Goal: Information Seeking & Learning: Check status

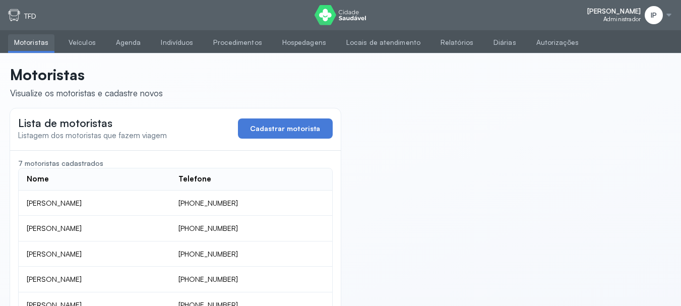
click at [425, 84] on header "Motoristas Visualize os motoristas e cadastre novos" at bounding box center [340, 82] width 661 height 33
click at [443, 42] on link "Relatórios" at bounding box center [457, 42] width 45 height 17
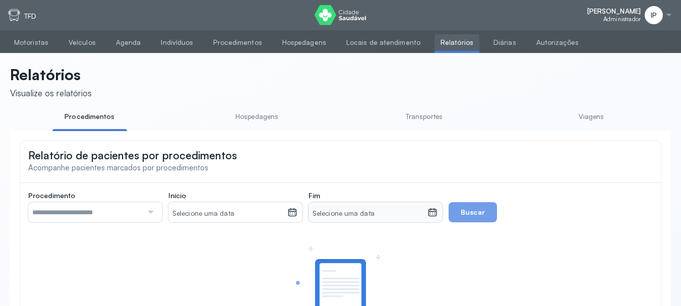
click at [579, 116] on link "Viagens" at bounding box center [591, 116] width 75 height 17
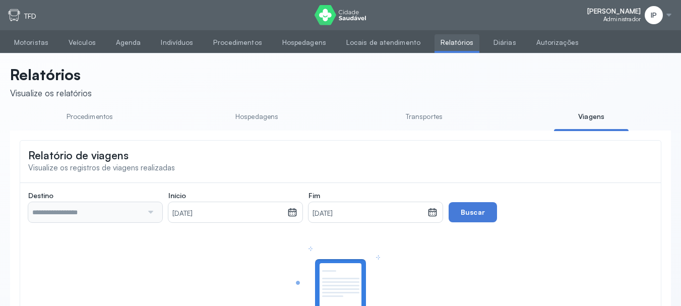
type input "**********"
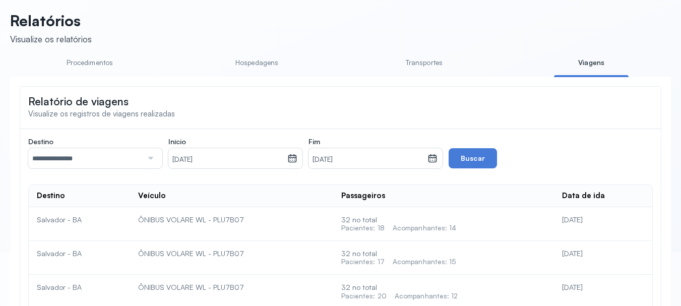
scroll to position [50, 0]
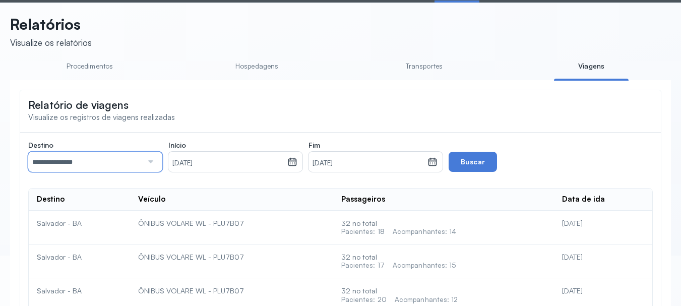
click at [98, 156] on input "**********" at bounding box center [85, 162] width 114 height 20
click at [276, 160] on small "[DATE]" at bounding box center [227, 163] width 111 height 10
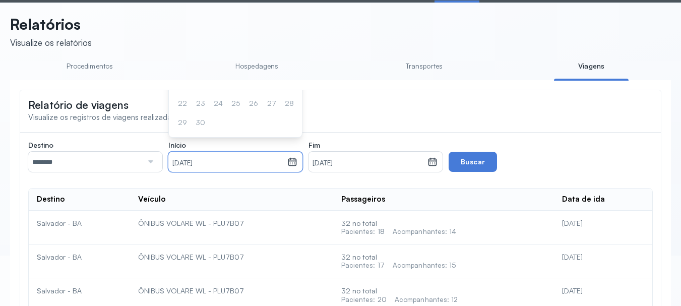
click at [276, 160] on small "[DATE]" at bounding box center [227, 163] width 111 height 10
click at [254, 128] on div "S T Q Q S S D 1 2 3 4 5 6 7 8 9 10 11 12 13 14 15 16 17 18 19 20 21 22 23 24 25…" at bounding box center [235, 75] width 121 height 112
click at [276, 168] on small "[DATE]" at bounding box center [227, 163] width 111 height 10
click at [179, 162] on small "[DATE]" at bounding box center [227, 163] width 111 height 10
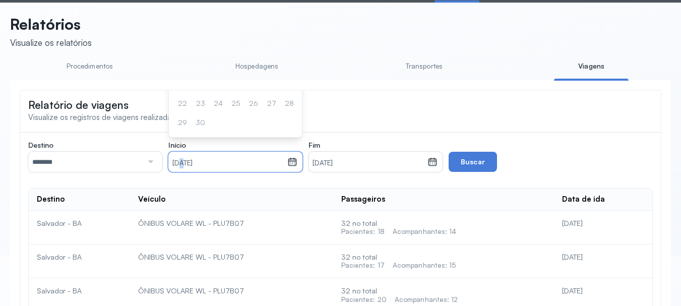
click at [179, 162] on small "[DATE]" at bounding box center [227, 163] width 111 height 10
drag, startPoint x: 198, startPoint y: 171, endPoint x: 188, endPoint y: 166, distance: 11.3
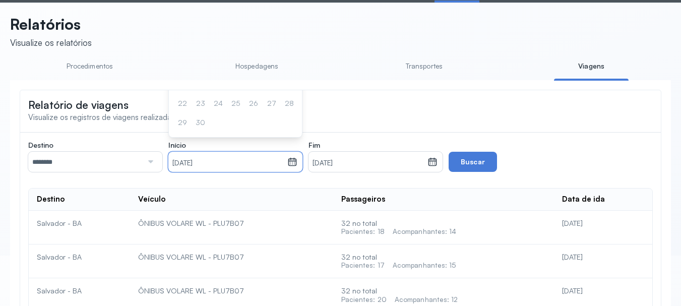
click at [192, 168] on div "[DATE]" at bounding box center [227, 162] width 119 height 20
click at [188, 166] on small "[DATE]" at bounding box center [227, 163] width 111 height 10
click at [199, 167] on small "[DATE]" at bounding box center [227, 163] width 111 height 10
click at [177, 163] on small "[DATE]" at bounding box center [227, 163] width 111 height 10
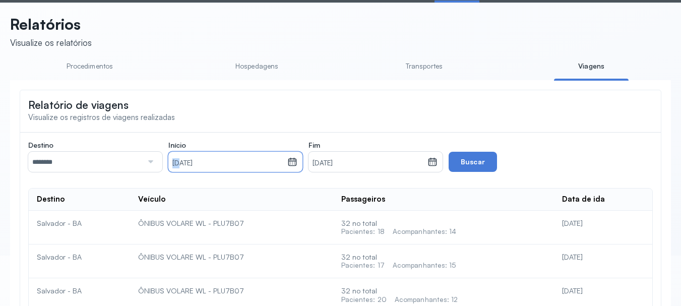
click at [177, 163] on small "[DATE]" at bounding box center [227, 163] width 111 height 10
drag, startPoint x: 185, startPoint y: 162, endPoint x: 198, endPoint y: 167, distance: 14.0
click at [187, 162] on small "[DATE]" at bounding box center [227, 163] width 111 height 10
click at [194, 164] on small "[DATE]" at bounding box center [227, 163] width 111 height 10
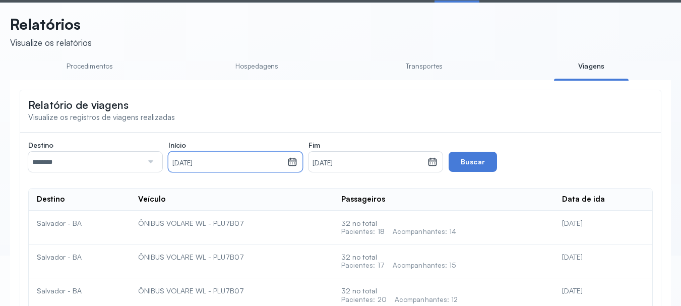
click at [194, 164] on small "[DATE]" at bounding box center [227, 163] width 111 height 10
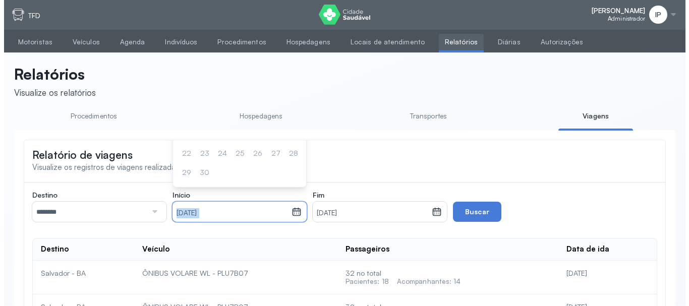
scroll to position [0, 0]
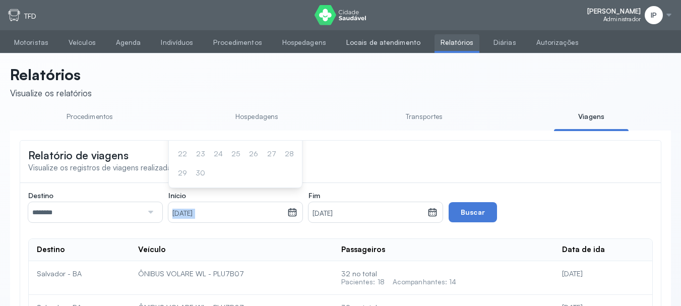
click at [371, 39] on link "Locais de atendimento" at bounding box center [383, 42] width 86 height 17
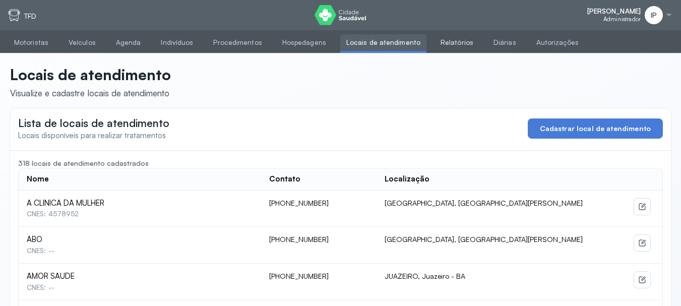
click at [435, 43] on link "Relatórios" at bounding box center [457, 42] width 45 height 17
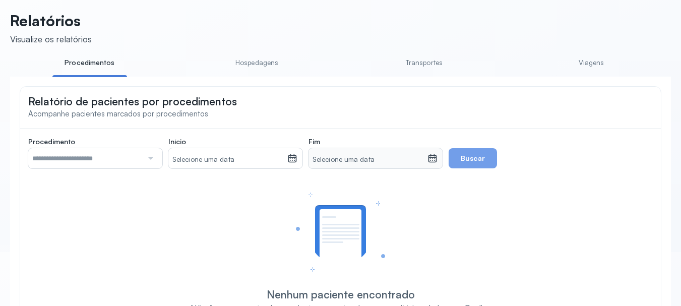
scroll to position [128, 0]
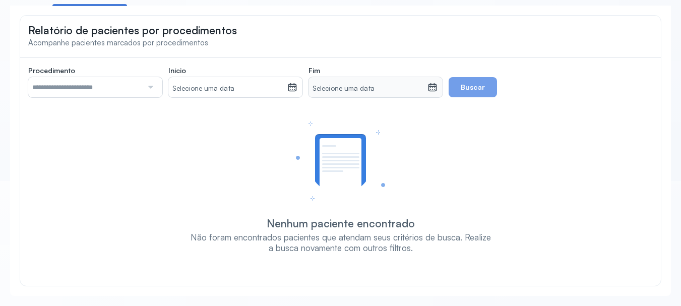
click at [109, 88] on input "text" at bounding box center [85, 87] width 114 height 20
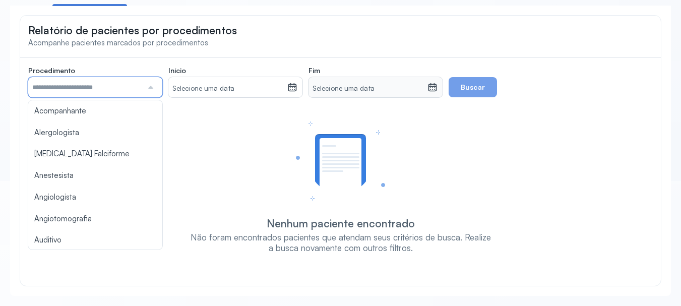
click at [202, 147] on div "Nenhum paciente encontrado Não foram encontrados pacientes que atendam seus cri…" at bounding box center [340, 187] width 604 height 132
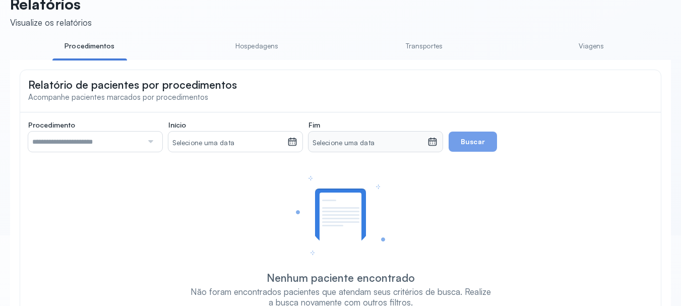
scroll to position [0, 0]
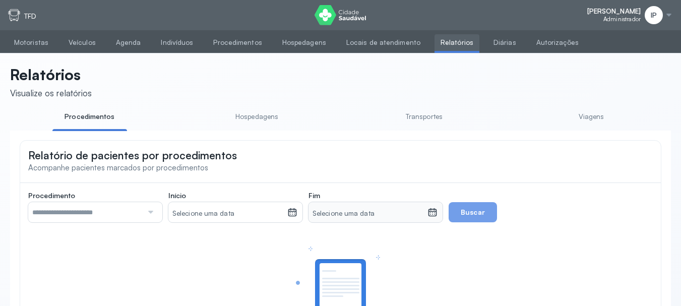
click at [594, 119] on link "Viagens" at bounding box center [591, 116] width 75 height 17
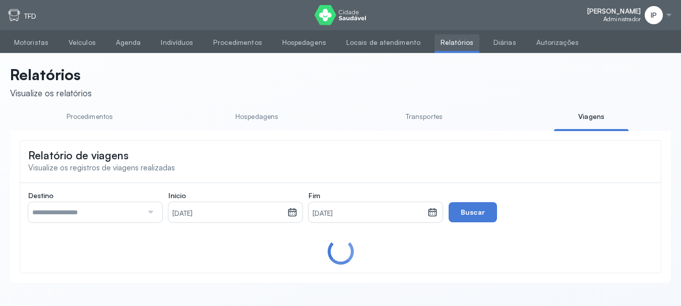
type input "**********"
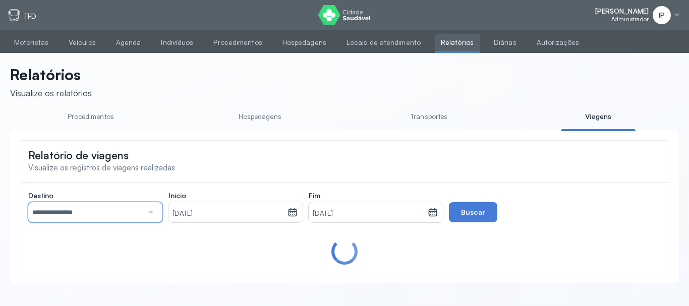
click at [118, 210] on input "**********" at bounding box center [85, 212] width 114 height 20
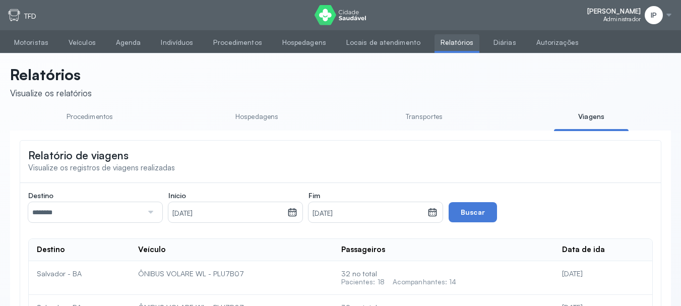
click at [205, 206] on div "[DATE]" at bounding box center [227, 212] width 119 height 20
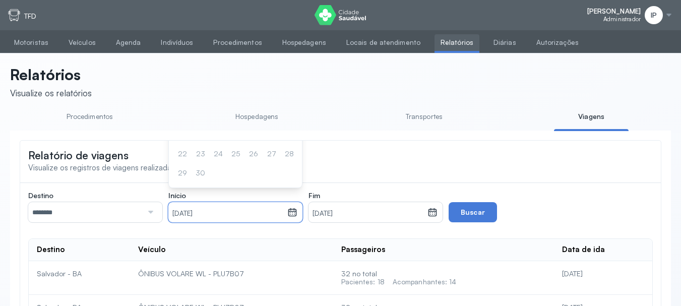
click at [225, 205] on div "[DATE]" at bounding box center [227, 212] width 119 height 20
click at [343, 217] on small "[DATE]" at bounding box center [368, 214] width 111 height 10
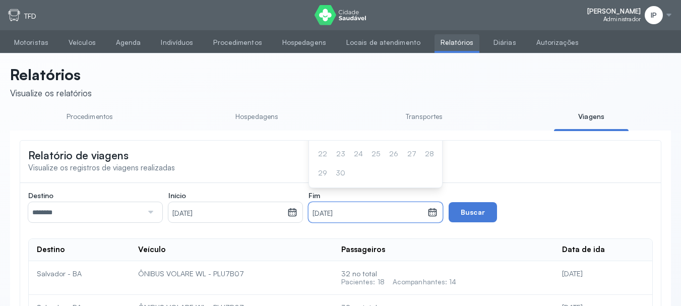
click at [183, 158] on div "Relatório de viagens Visualize os registros de viagens realizadas" at bounding box center [340, 161] width 641 height 40
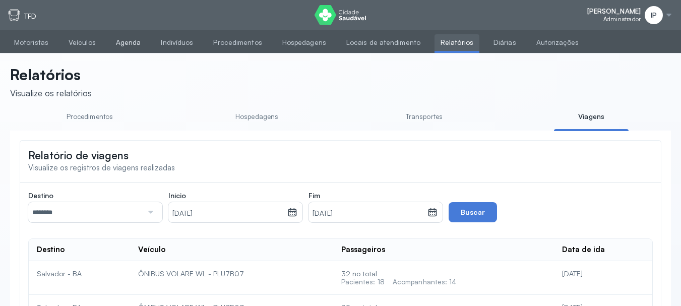
click at [111, 43] on link "Agenda" at bounding box center [128, 42] width 37 height 17
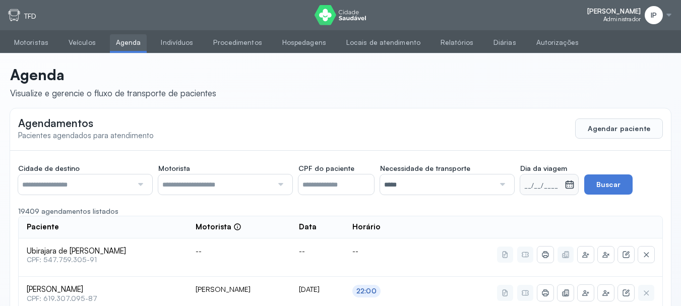
click at [666, 10] on div "IP" at bounding box center [659, 15] width 28 height 18
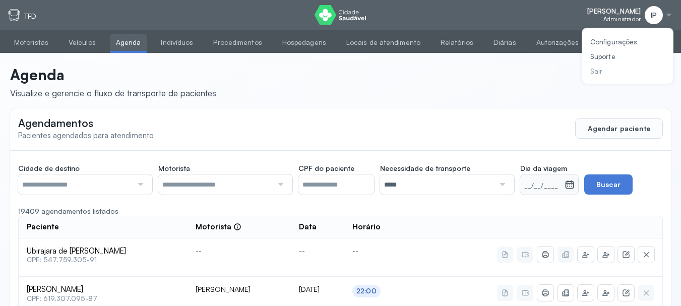
click at [594, 73] on div "Sair" at bounding box center [613, 71] width 47 height 9
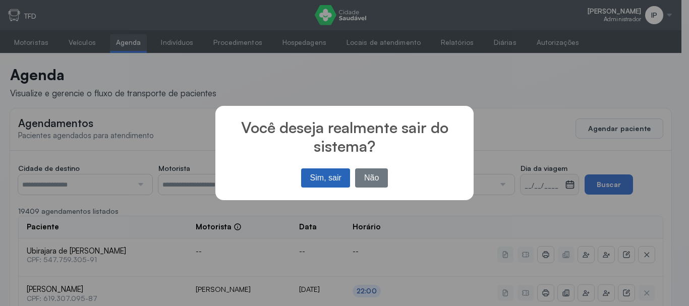
click at [314, 174] on button "Sim, sair" at bounding box center [325, 177] width 49 height 19
